Goal: Task Accomplishment & Management: Manage account settings

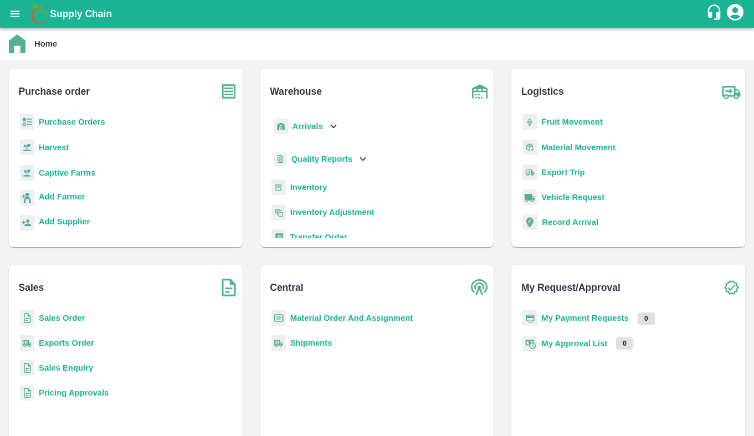
click at [90, 111] on div "Purchase order Purchase Orders Harvest Captive Farms Add Farmer Add Supplier" at bounding box center [126, 158] width 234 height 178
click at [90, 120] on b "Purchase Orders" at bounding box center [72, 121] width 67 height 9
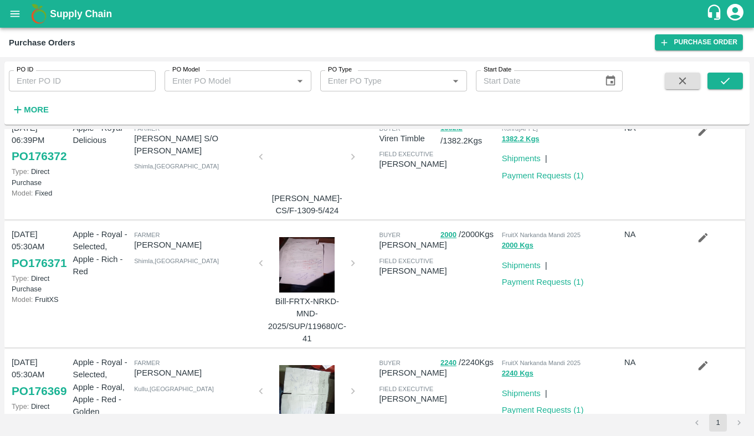
scroll to position [926, 0]
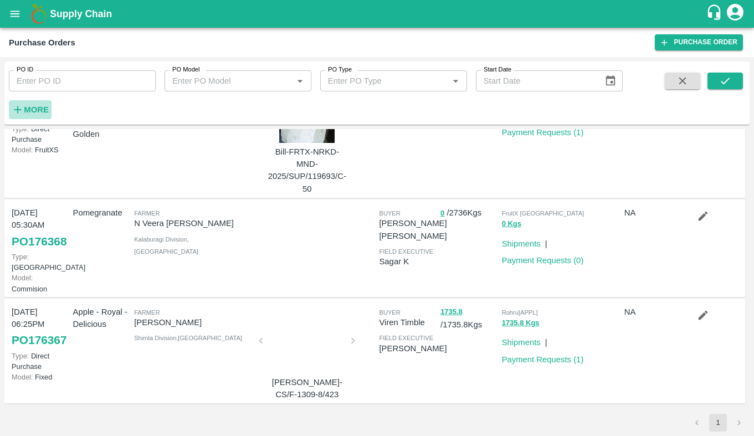
click at [37, 111] on strong "More" at bounding box center [36, 109] width 25 height 9
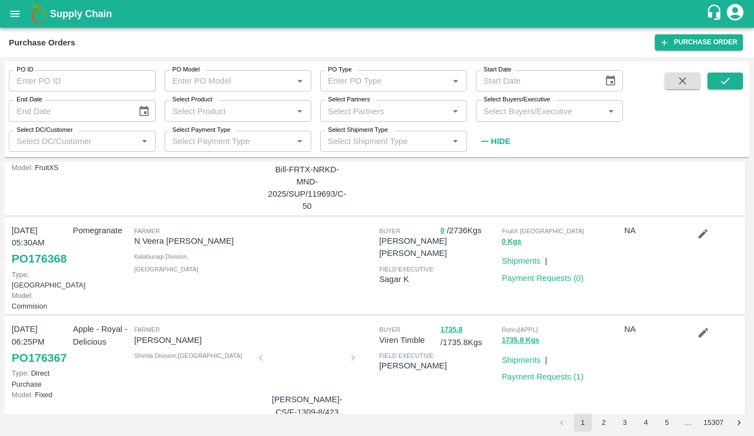
click at [728, 93] on span at bounding box center [725, 112] width 35 height 78
click at [730, 81] on icon "submit" at bounding box center [725, 81] width 12 height 12
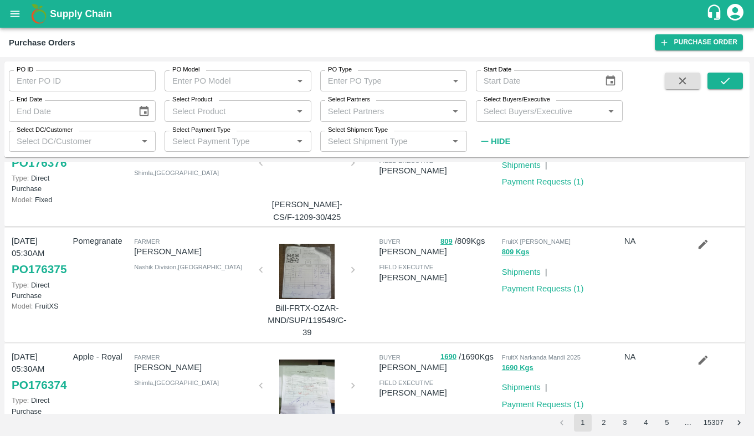
scroll to position [967, 0]
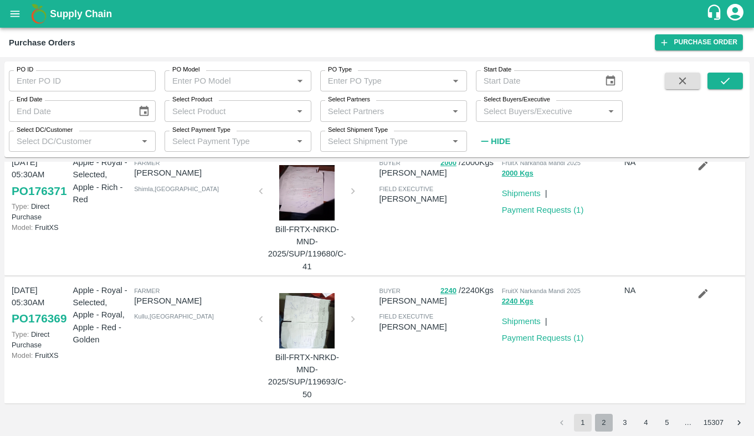
click at [596, 427] on button "2" at bounding box center [604, 423] width 18 height 18
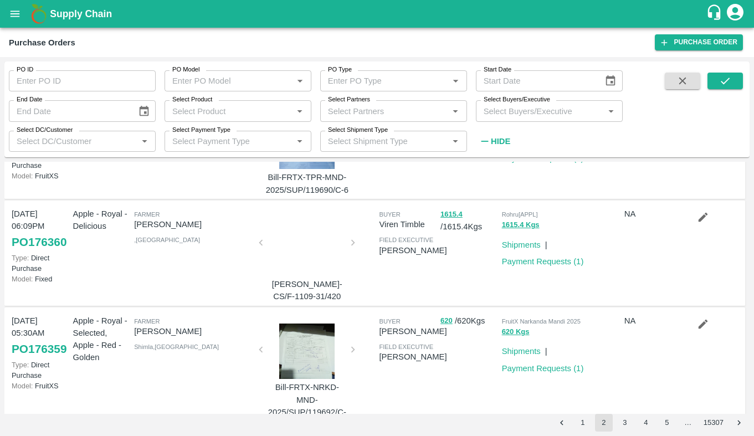
scroll to position [945, 0]
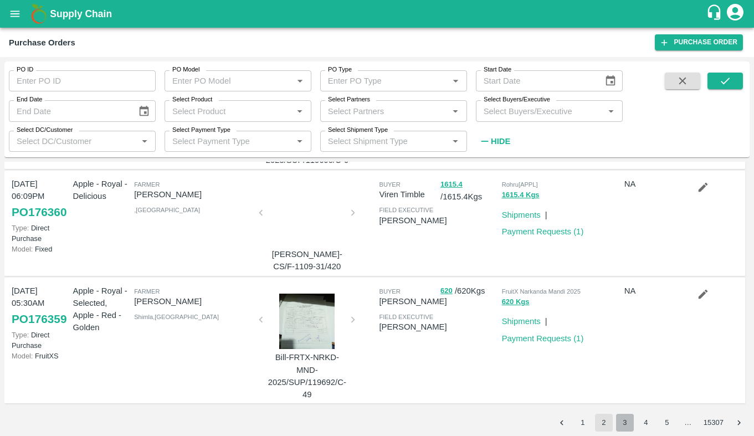
click at [625, 420] on button "3" at bounding box center [625, 423] width 18 height 18
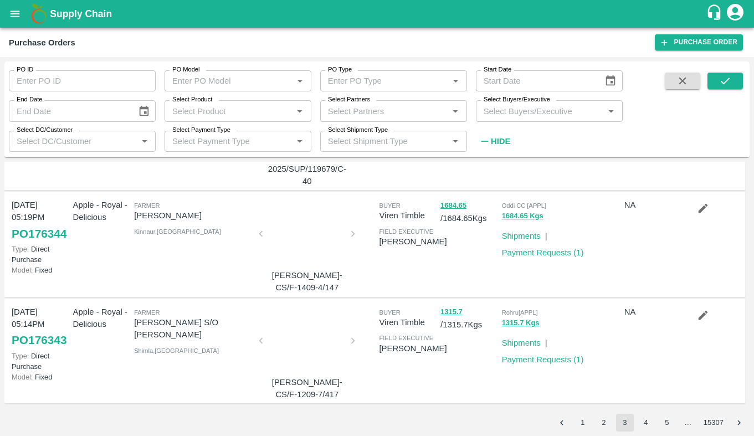
scroll to position [912, 0]
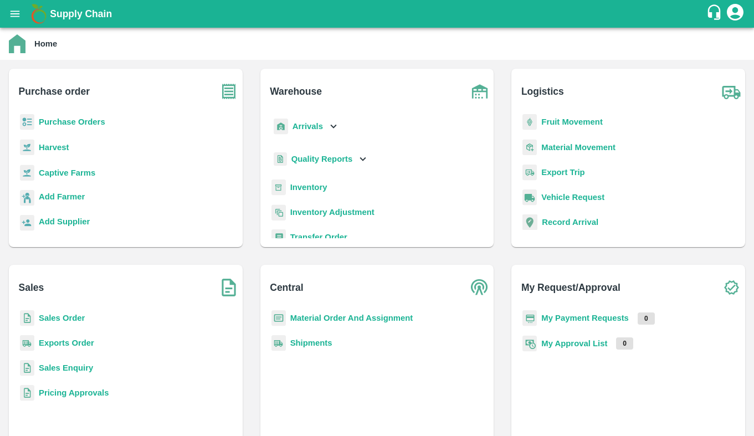
click at [52, 323] on b "Sales Order" at bounding box center [62, 318] width 46 height 9
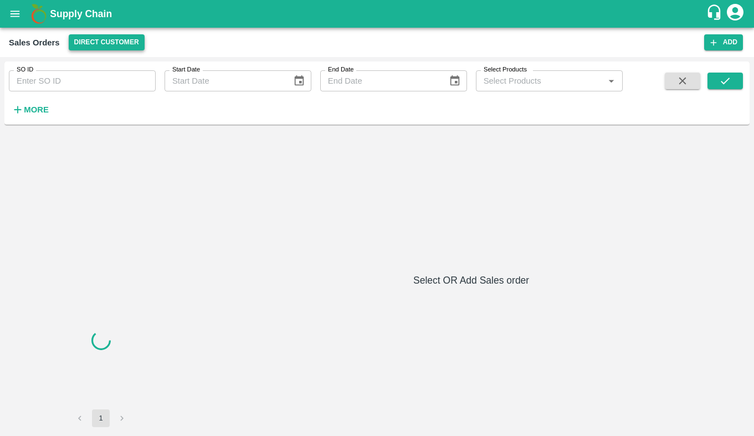
click at [109, 44] on button "Direct Customer" at bounding box center [107, 42] width 76 height 16
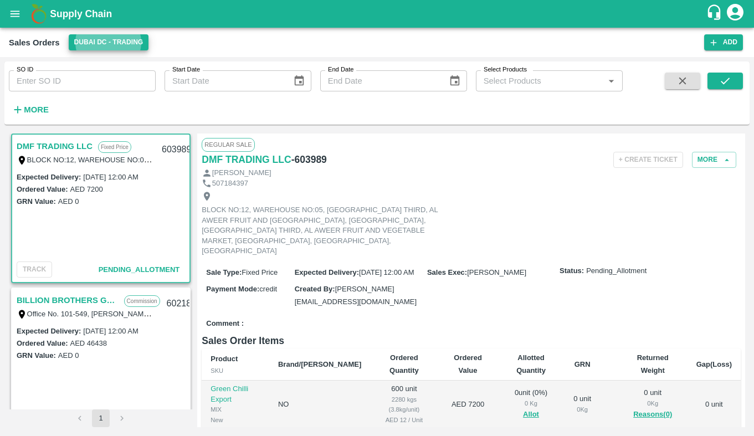
scroll to position [32, 0]
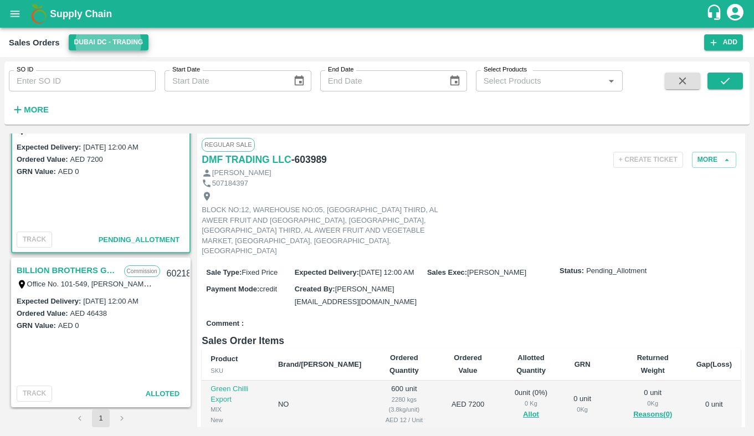
click at [60, 270] on link "BILLION BROTHERS GENERAL TRADING L.L.C" at bounding box center [68, 270] width 102 height 14
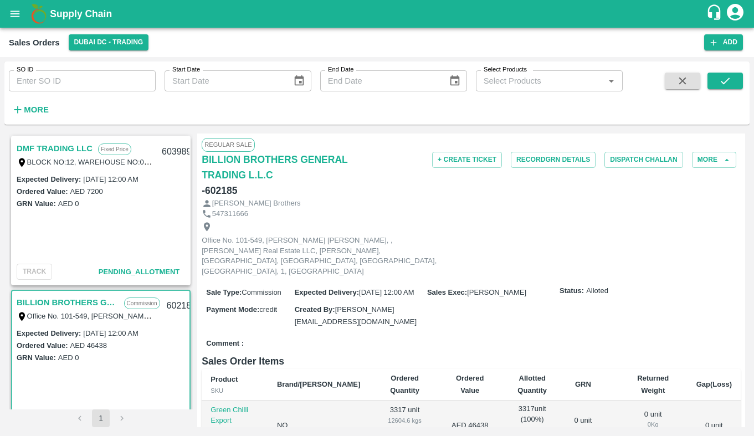
click at [63, 145] on link "DMF TRADING LLC" at bounding box center [55, 148] width 76 height 14
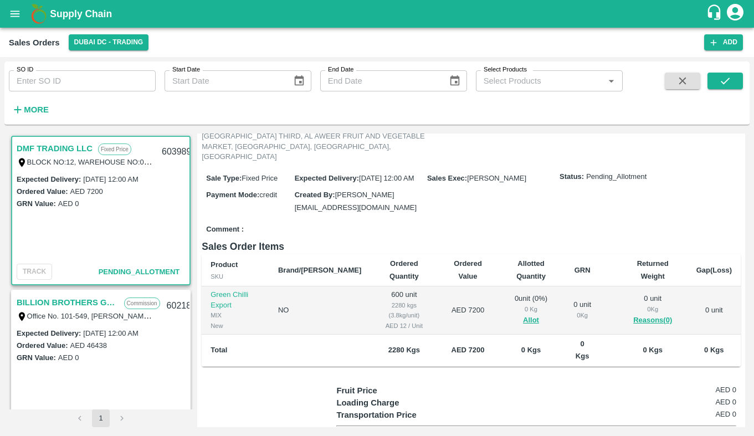
scroll to position [151, 0]
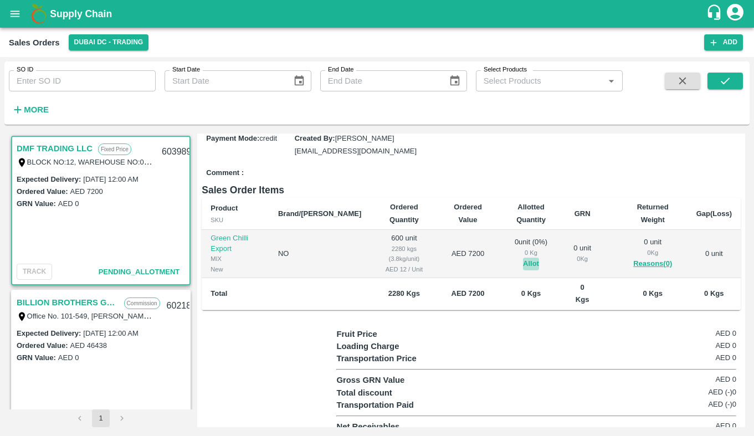
click at [523, 258] on button "Allot" at bounding box center [531, 264] width 16 height 13
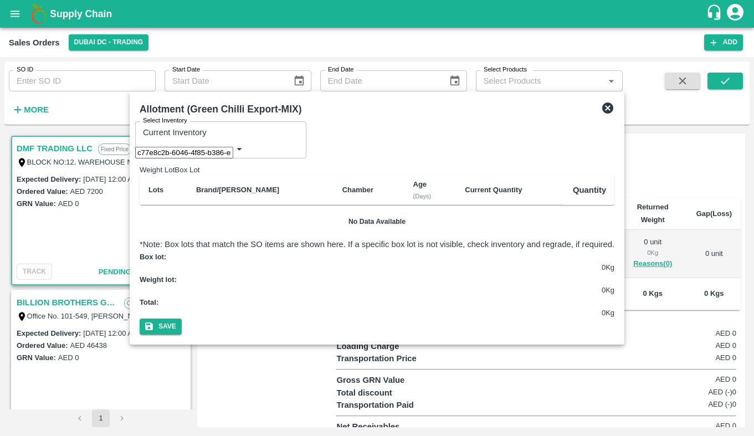
click at [140, 163] on div "Weight Lot Box Lot" at bounding box center [377, 169] width 475 height 12
click at [615, 115] on icon at bounding box center [607, 107] width 13 height 13
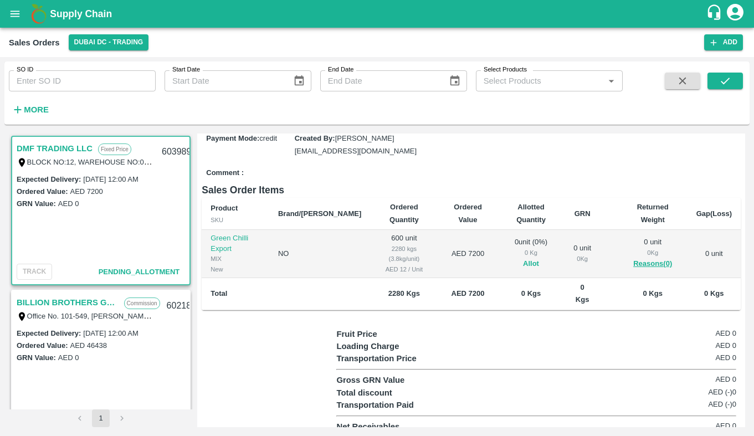
click at [523, 258] on button "Allot" at bounding box center [531, 264] width 16 height 13
click at [70, 150] on link "DMF TRADING LLC" at bounding box center [55, 148] width 76 height 14
click at [494, 103] on div "SO ID SO ID Start Date Start Date End Date End Date Select Products Select Prod…" at bounding box center [311, 91] width 623 height 58
